Goal: Task Accomplishment & Management: Manage account settings

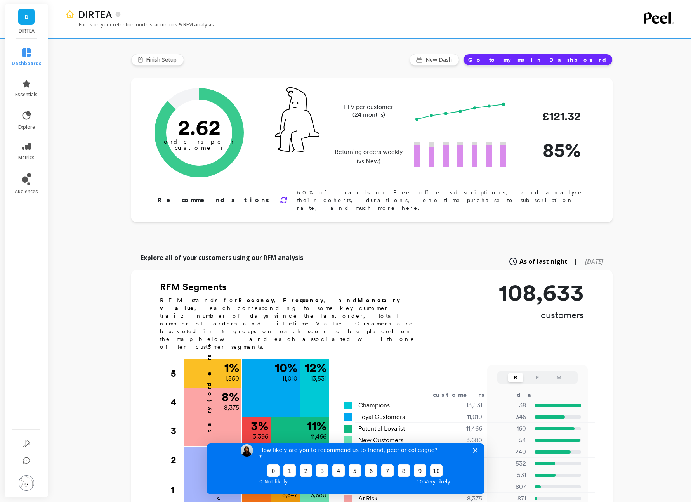
scroll to position [5, 0]
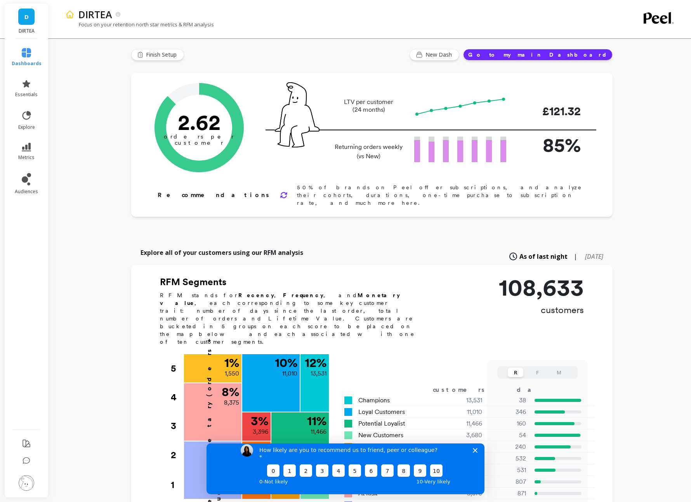
click at [477, 460] on div "How likely are you to recommend us to friend, peer or colleague? 0 1 2 3 4 5 6 …" at bounding box center [345, 465] width 278 height 58
click at [473, 453] on icon "Close survey" at bounding box center [475, 450] width 5 height 5
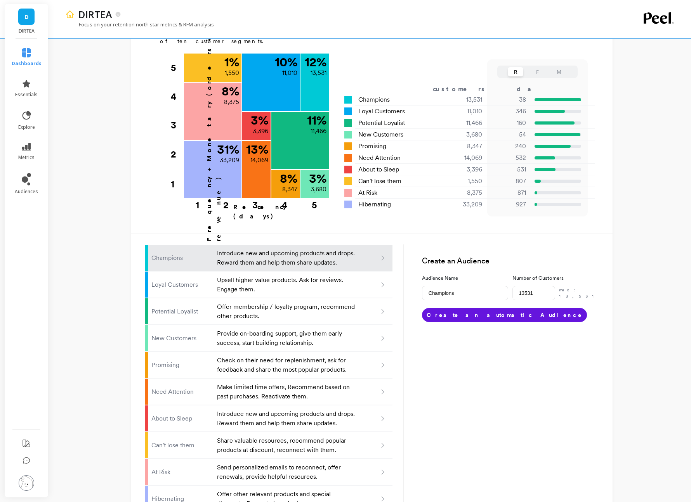
scroll to position [0, 0]
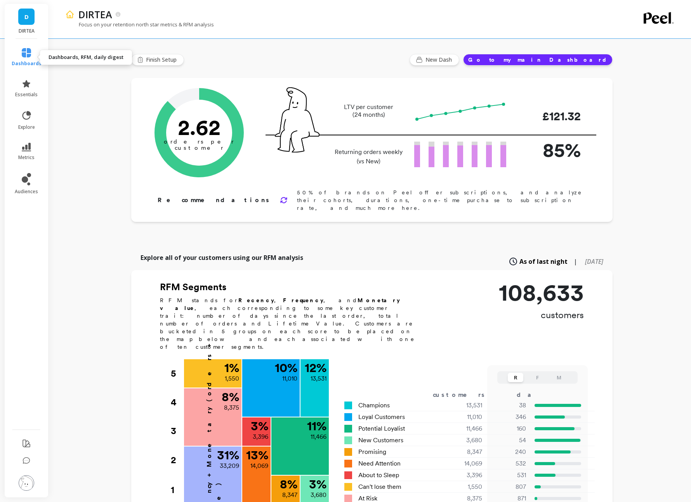
click at [23, 51] on icon at bounding box center [26, 52] width 9 height 9
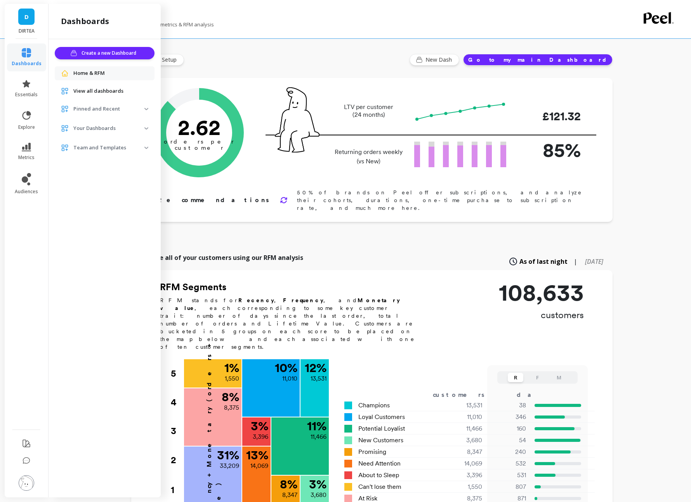
click at [72, 310] on div "Create a new Dashboard Home & RFM View all dashboards Pinned and Recent Anwar's…" at bounding box center [105, 266] width 112 height 455
click at [32, 298] on ul "dashboards essentials explore metrics audiences" at bounding box center [26, 231] width 45 height 377
click at [19, 16] on link "D" at bounding box center [26, 17] width 16 height 16
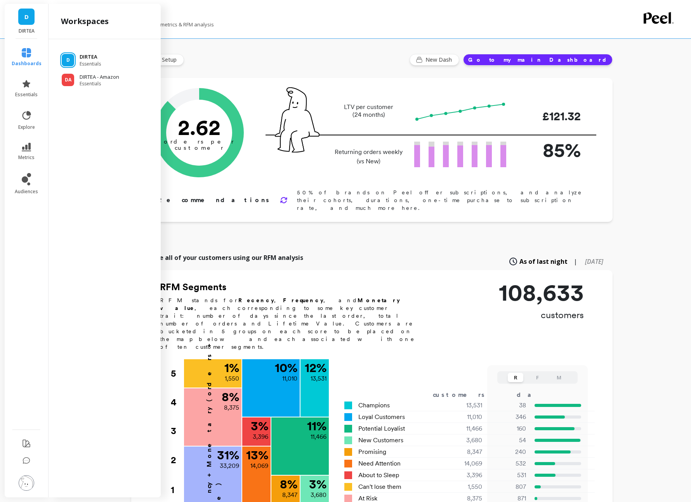
click at [95, 57] on p "DIRTEA" at bounding box center [90, 57] width 21 height 8
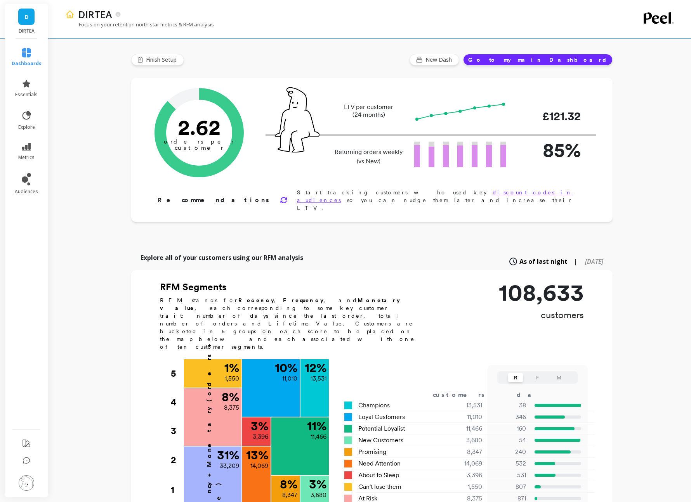
click at [552, 60] on button "Go to my main Dashboard" at bounding box center [537, 60] width 149 height 12
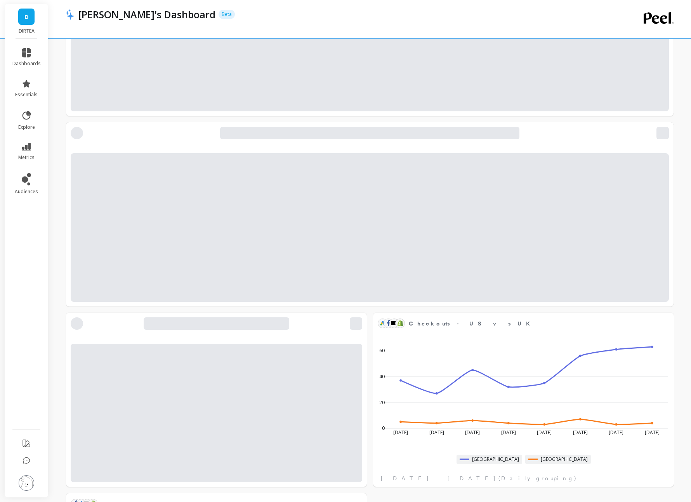
scroll to position [881, 0]
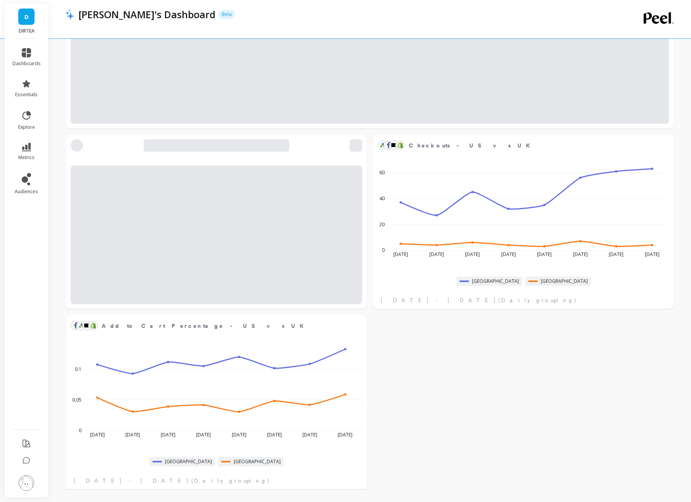
click at [26, 484] on img at bounding box center [27, 483] width 16 height 16
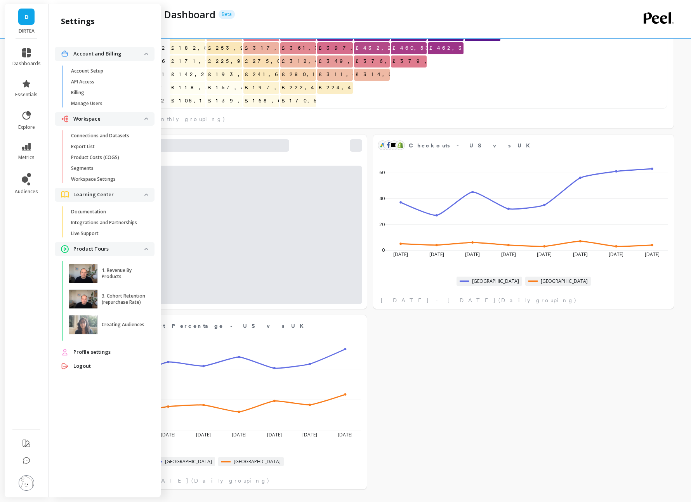
scroll to position [136, 591]
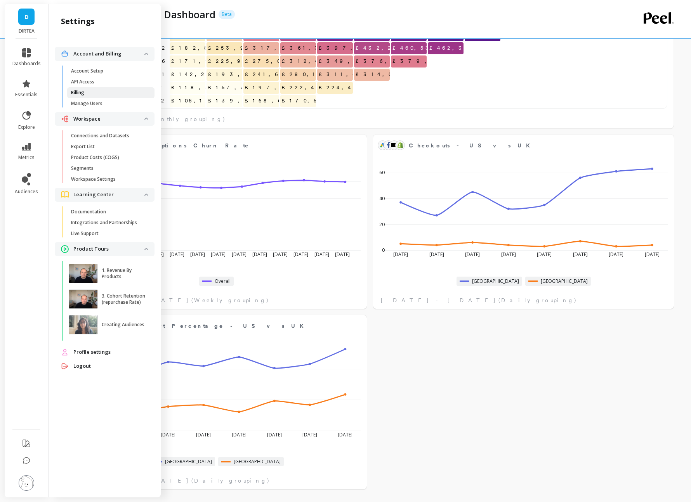
click at [82, 96] on link "Billing" at bounding box center [110, 92] width 87 height 11
